Goal: Navigation & Orientation: Find specific page/section

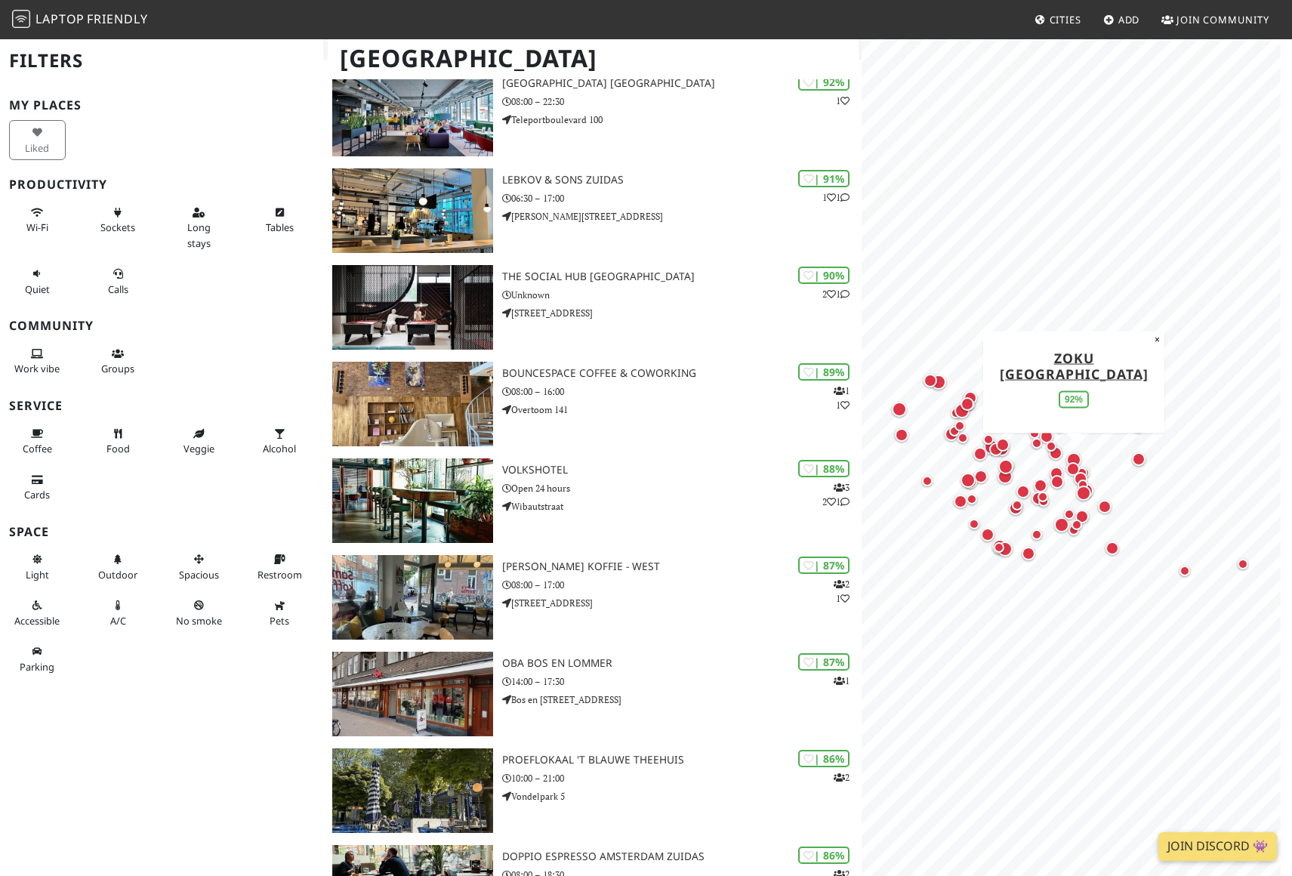
scroll to position [236, 0]
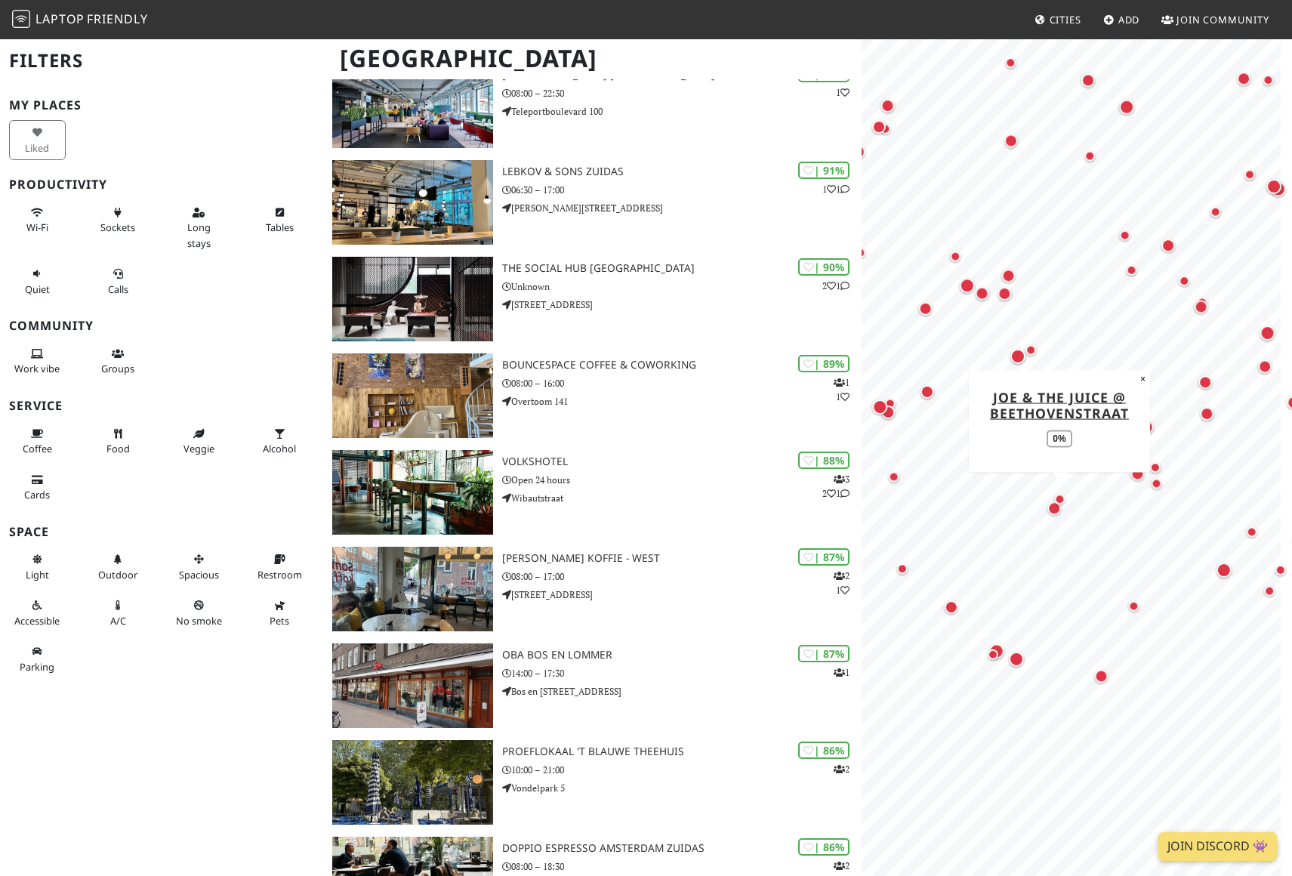
drag, startPoint x: 981, startPoint y: 550, endPoint x: 1066, endPoint y: 495, distance: 101.6
click at [1066, 495] on div "Map marker" at bounding box center [1059, 499] width 30 height 30
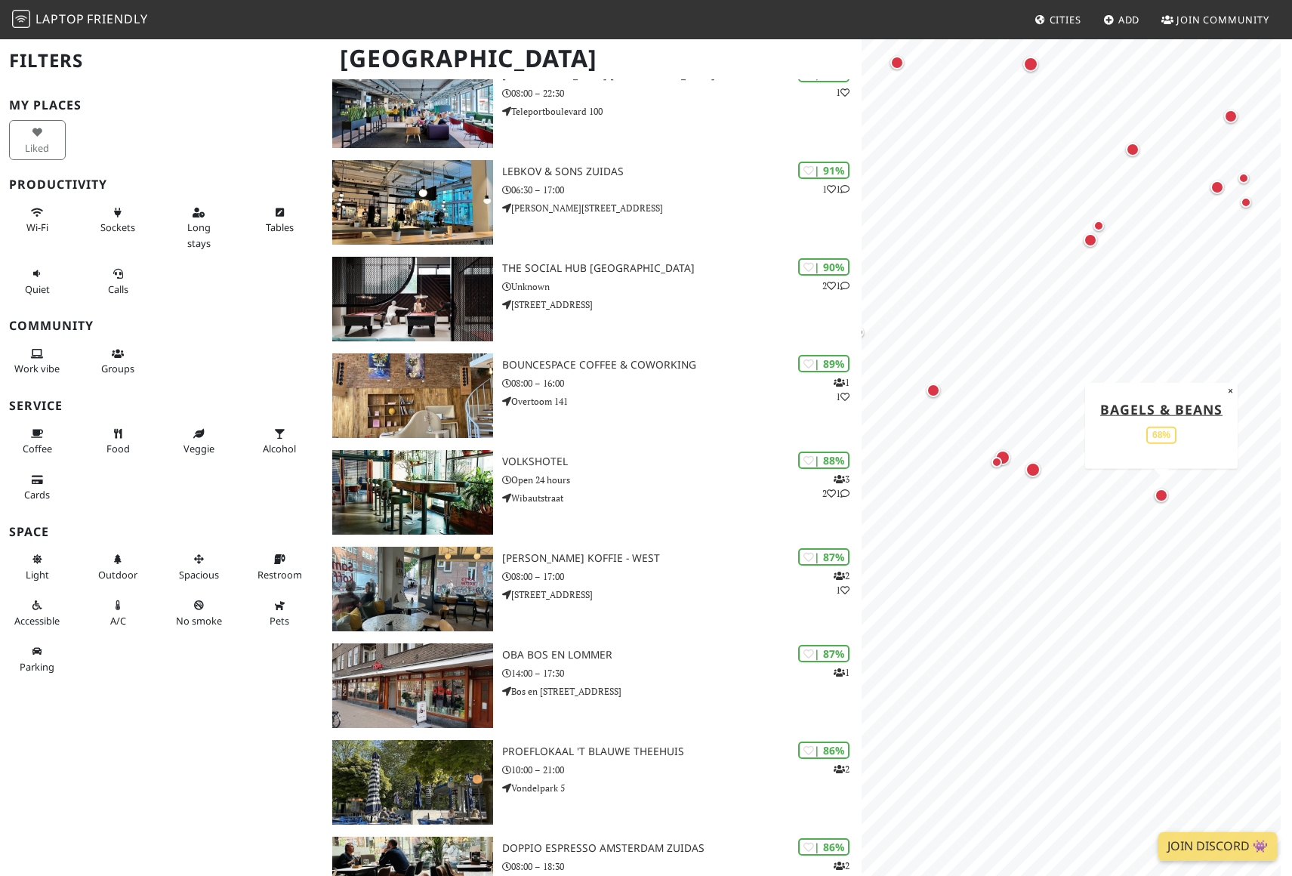
click at [1161, 489] on div "Map marker" at bounding box center [1162, 496] width 14 height 14
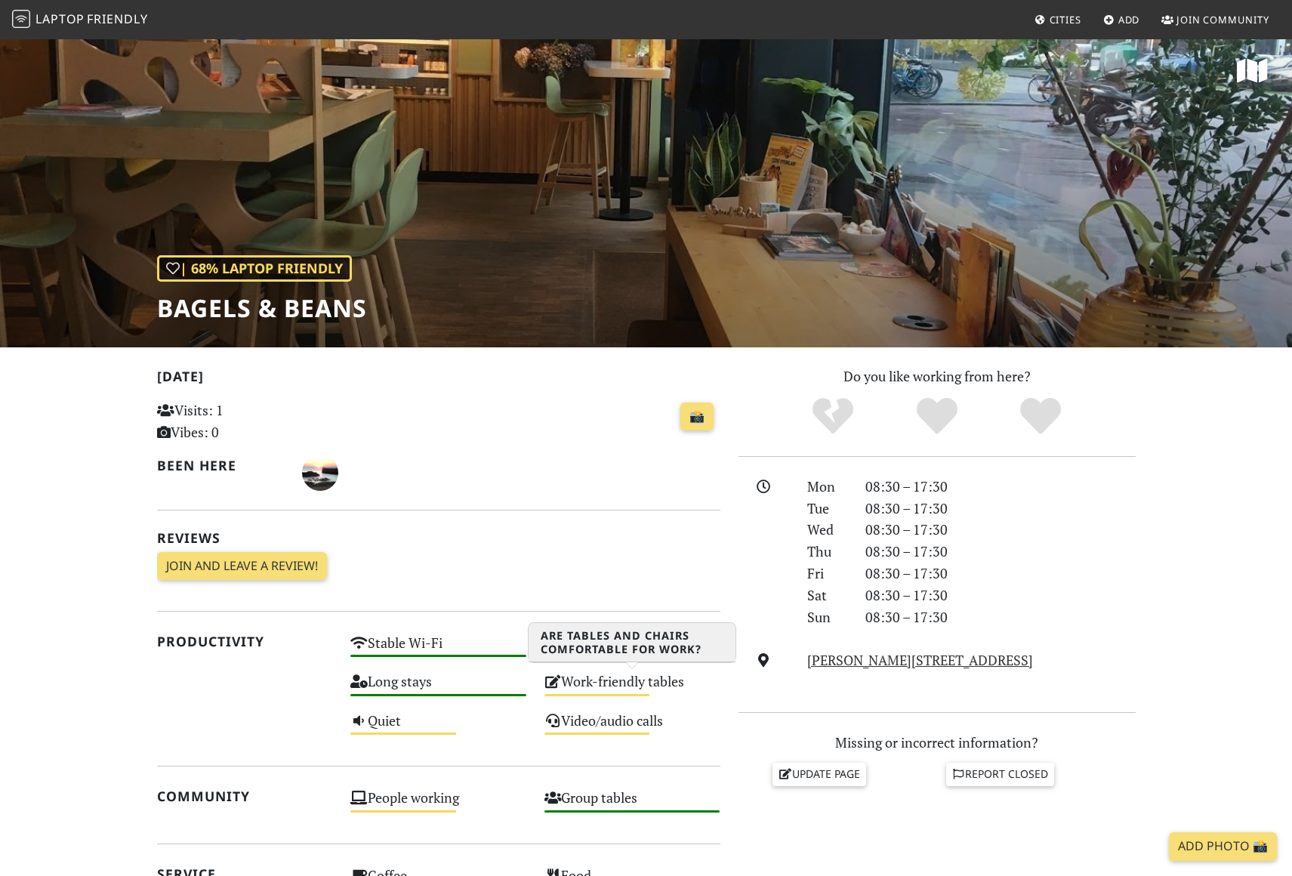
scroll to position [5, 0]
